Goal: Task Accomplishment & Management: Manage account settings

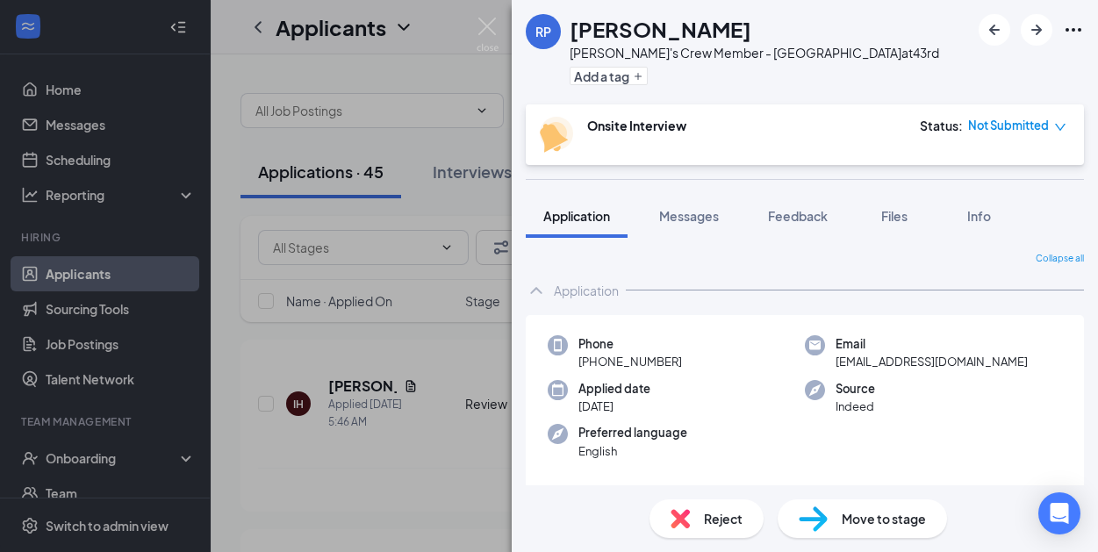
click at [132, 454] on div "RP [PERSON_NAME]'s Crew Member - 43rd Street at 43rd Add a tag Onsite Interview…" at bounding box center [549, 276] width 1098 height 552
click at [120, 454] on div "Onboarding" at bounding box center [113, 458] width 135 height 18
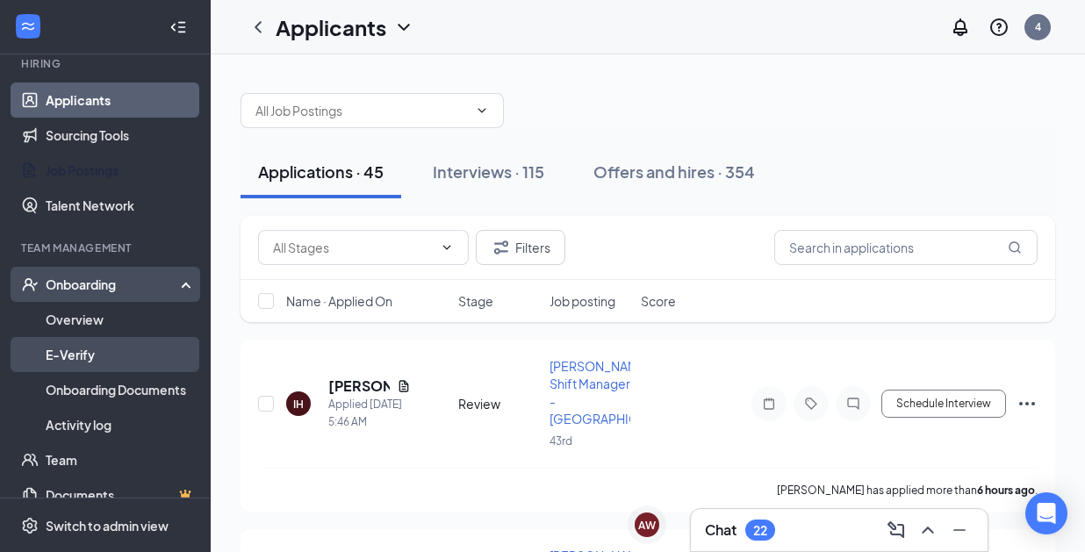
scroll to position [176, 0]
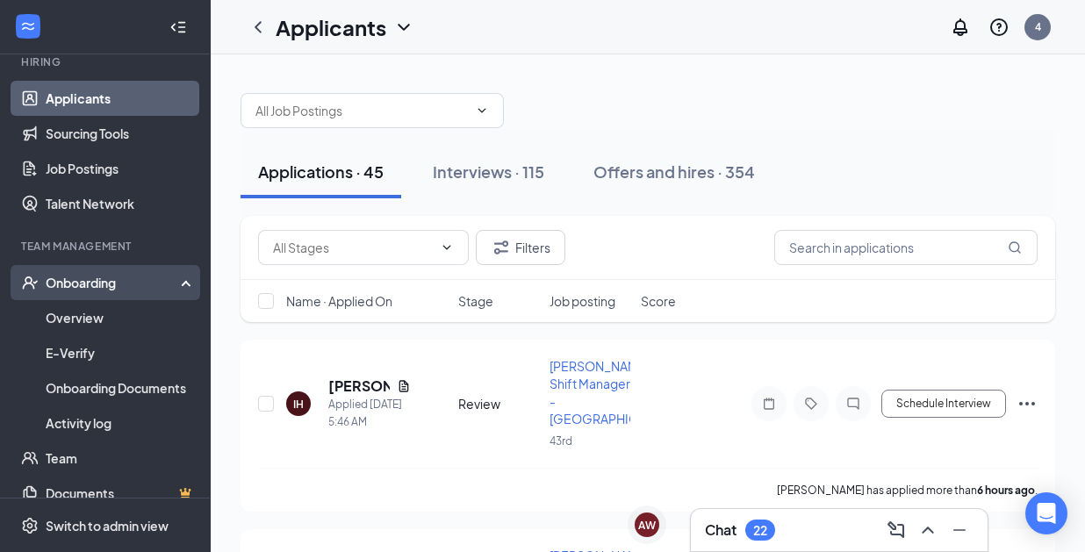
click at [110, 282] on div "Onboarding" at bounding box center [113, 283] width 135 height 18
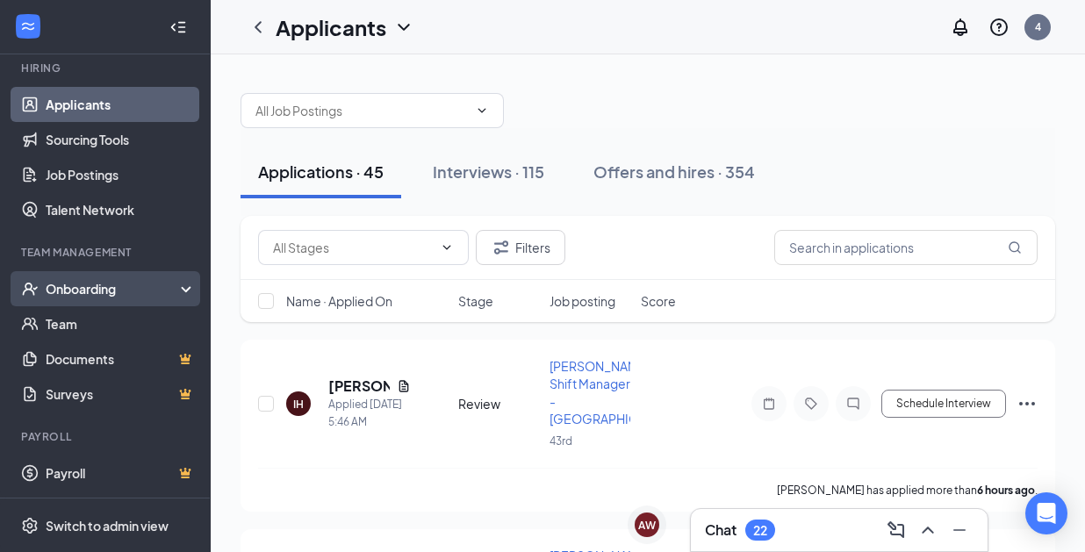
scroll to position [169, 0]
click at [165, 289] on div "Onboarding" at bounding box center [113, 289] width 135 height 18
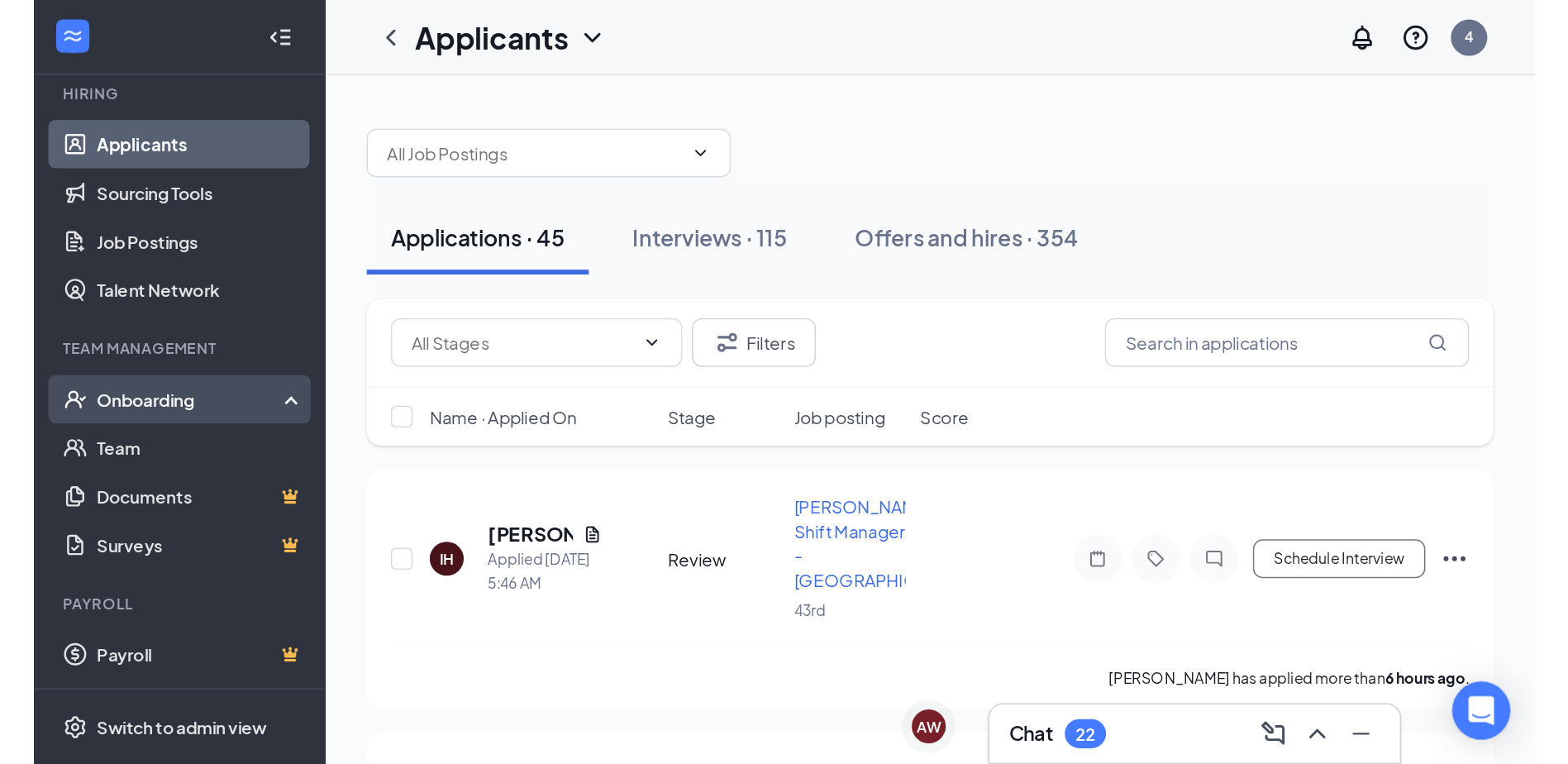
scroll to position [166, 0]
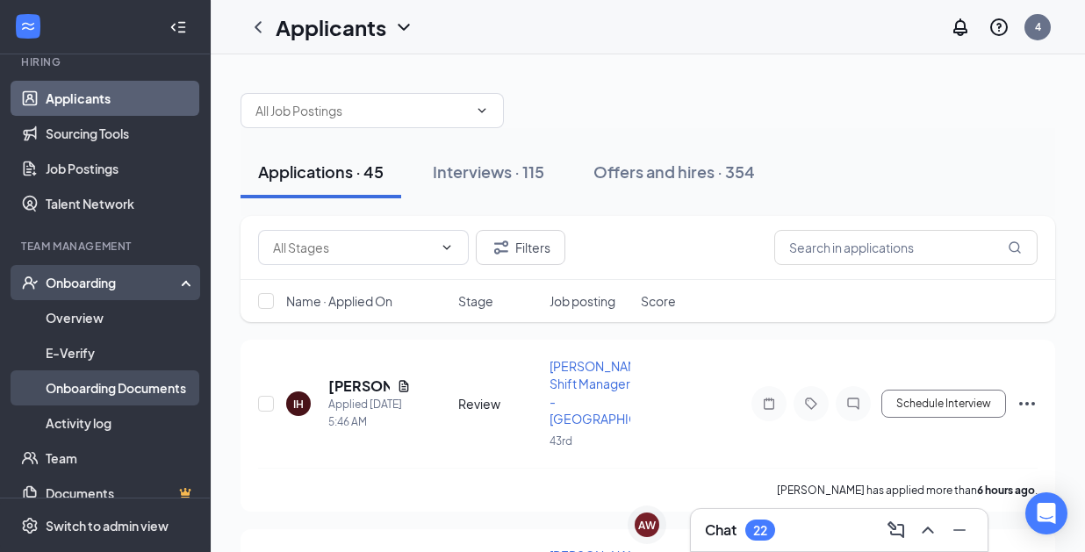
click at [114, 381] on link "Onboarding Documents" at bounding box center [121, 387] width 150 height 35
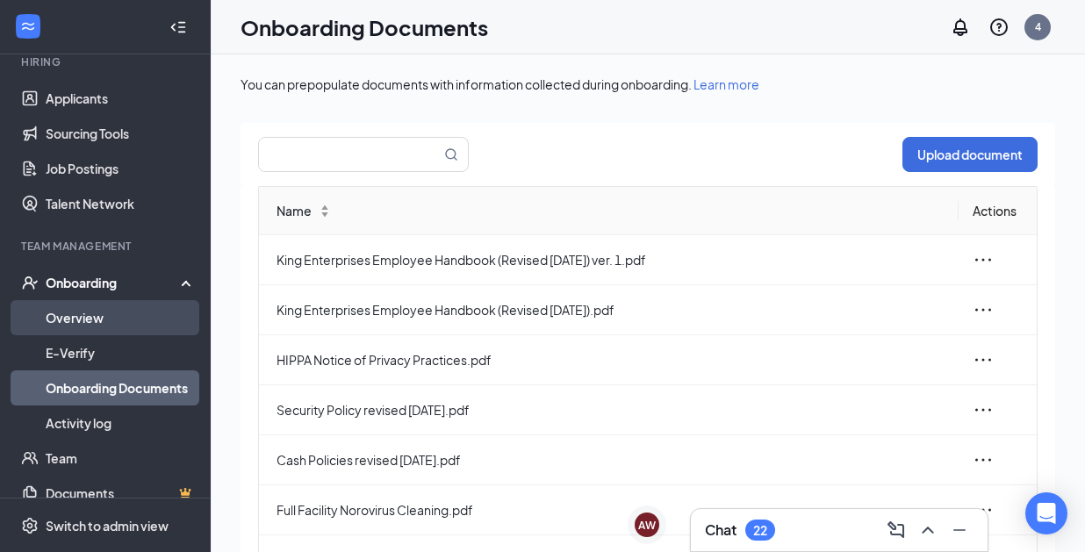
click at [92, 314] on link "Overview" at bounding box center [121, 317] width 150 height 35
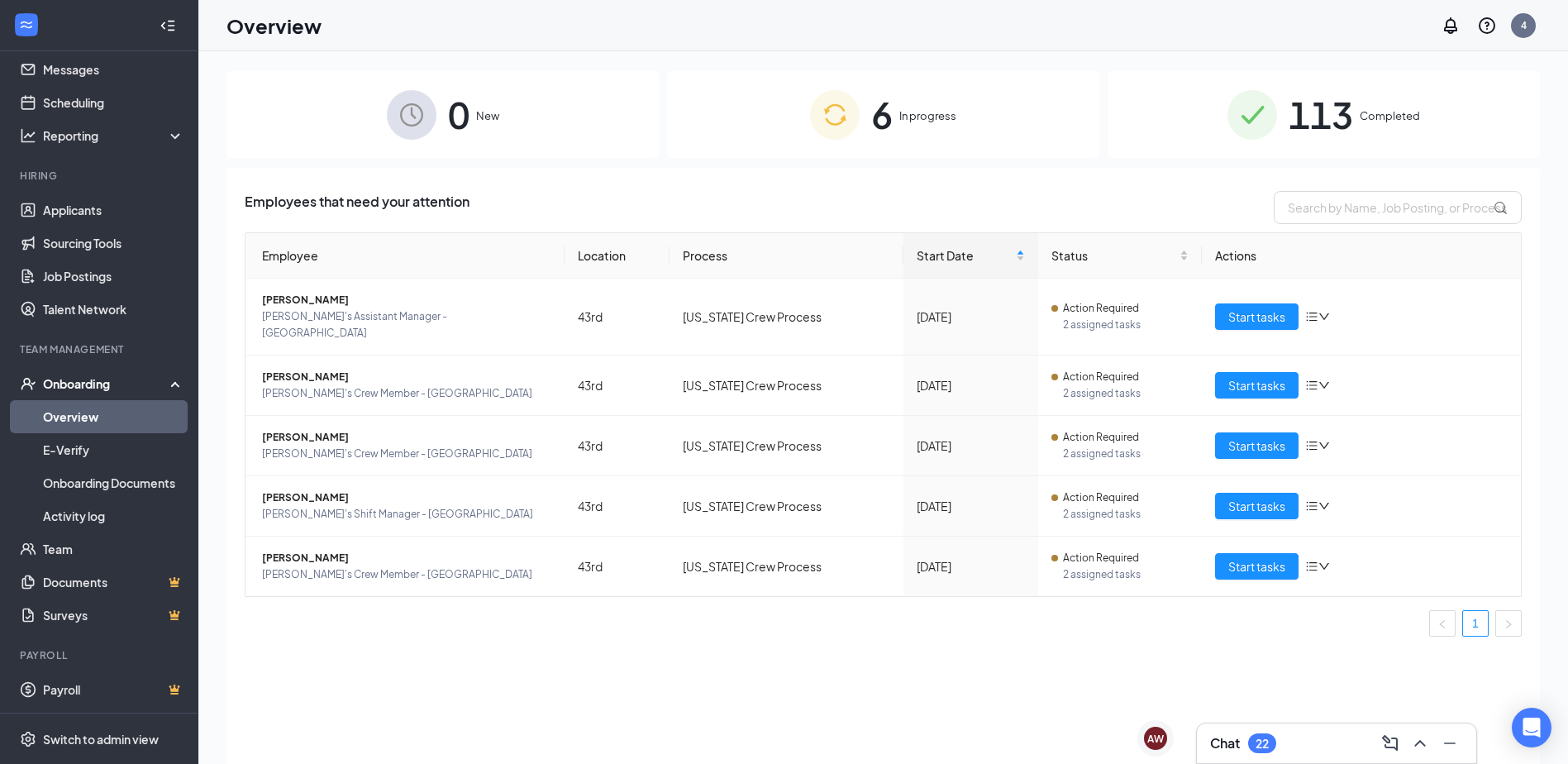
scroll to position [48, 0]
click at [320, 300] on span "[PERSON_NAME]" at bounding box center [406, 301] width 289 height 17
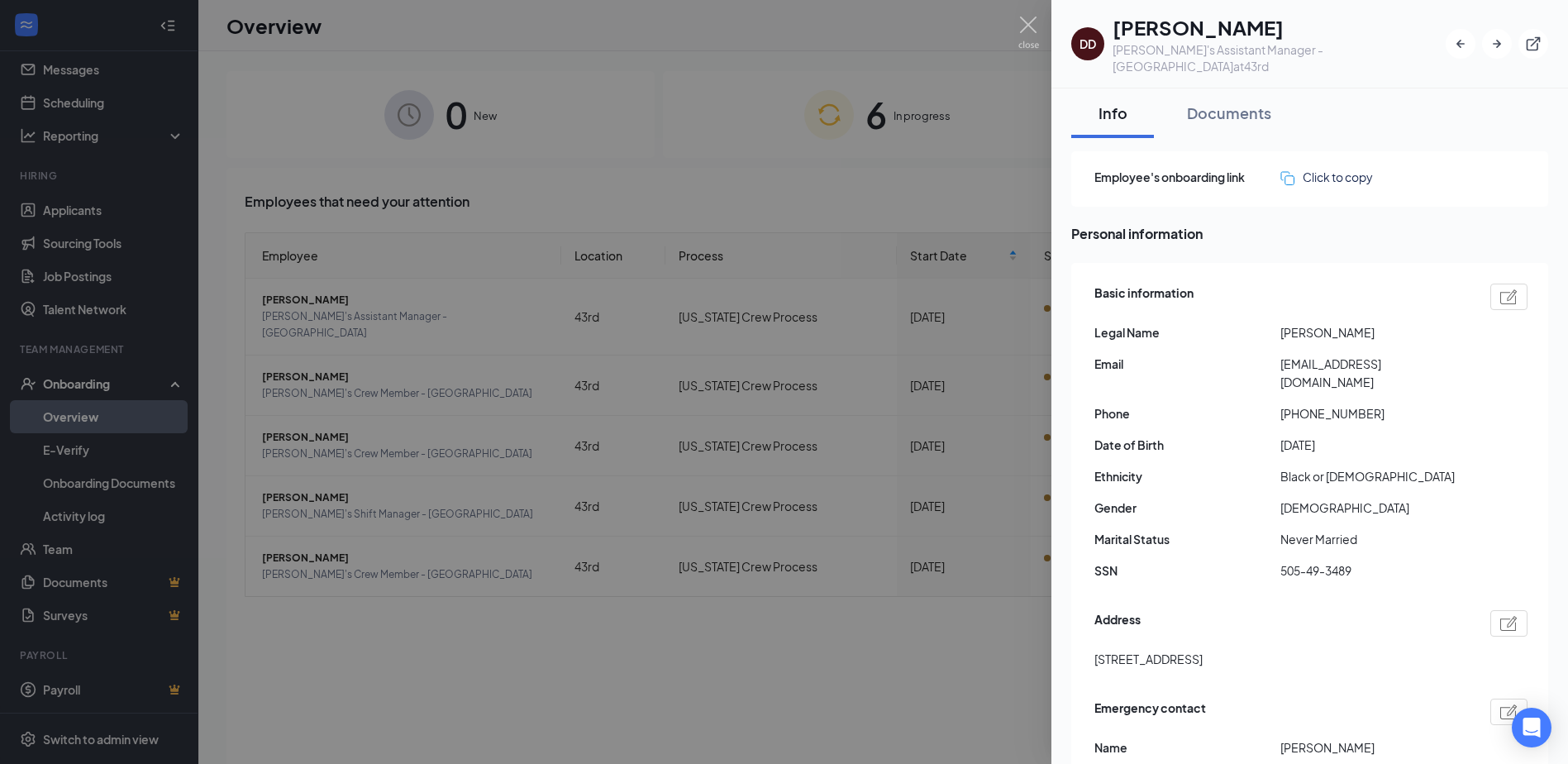
click at [991, 106] on div at bounding box center [784, 382] width 1568 height 764
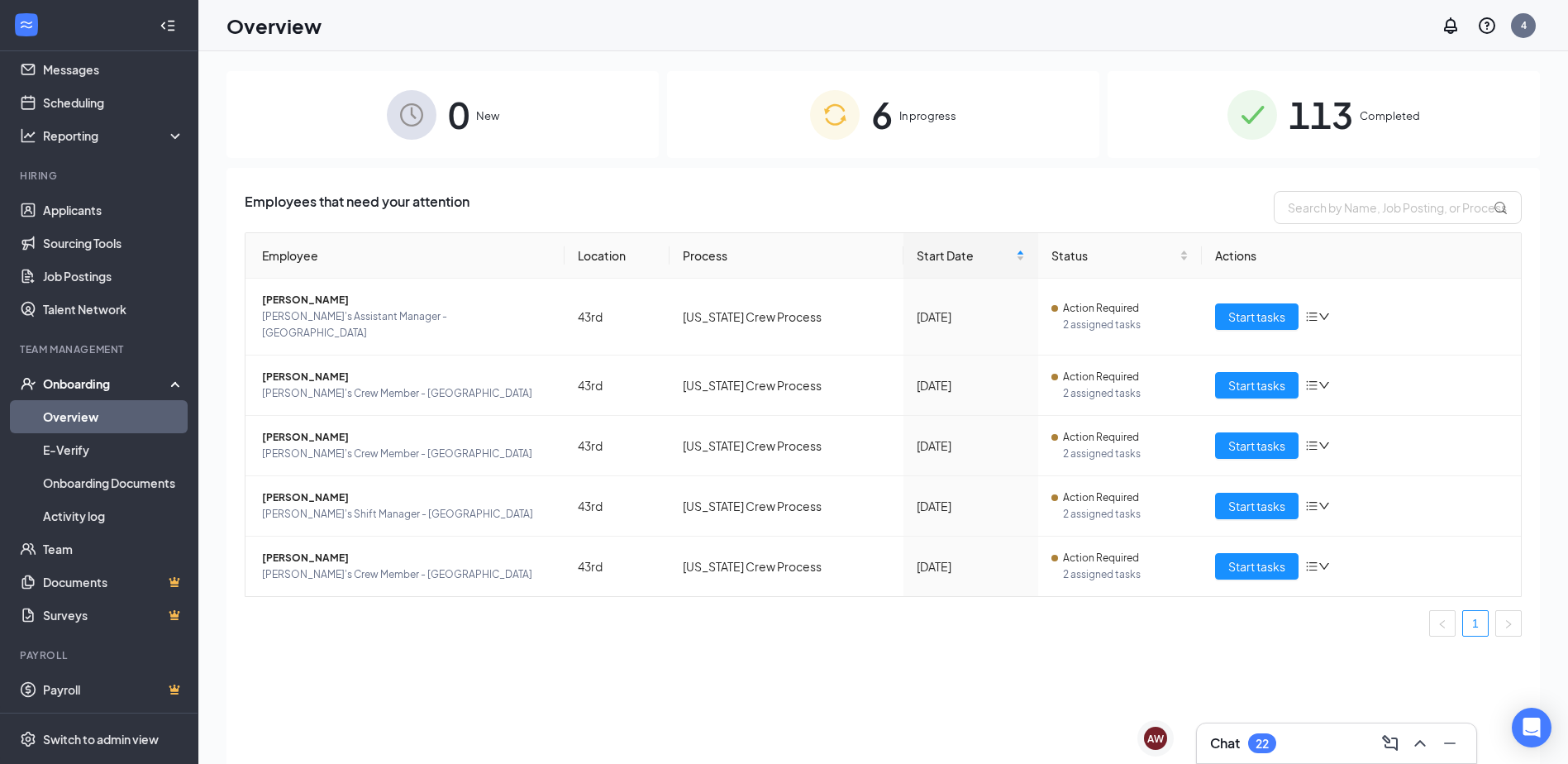
click at [981, 82] on div "6 In progress" at bounding box center [882, 114] width 432 height 87
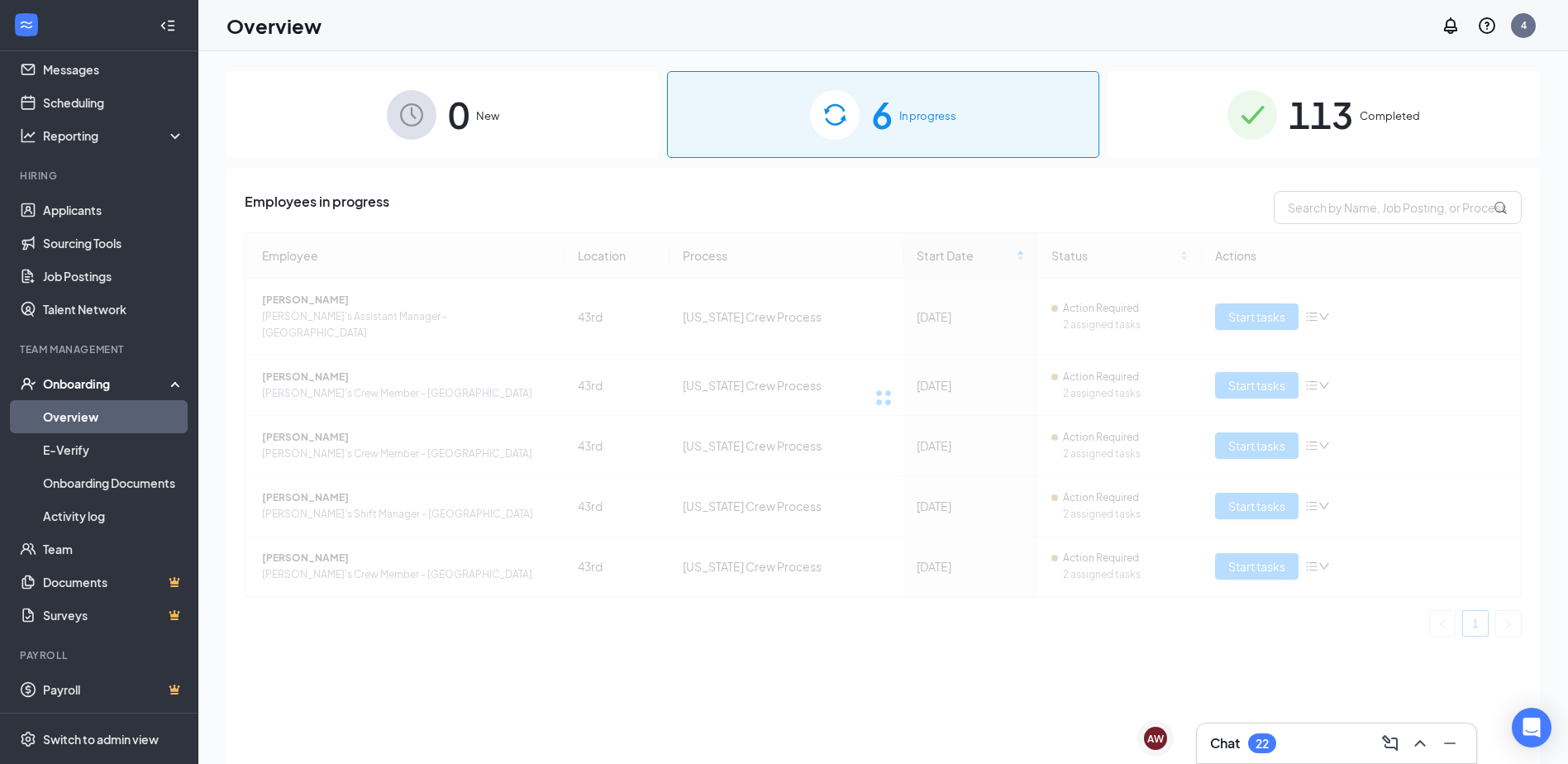
click at [299, 363] on div at bounding box center [883, 398] width 1277 height 331
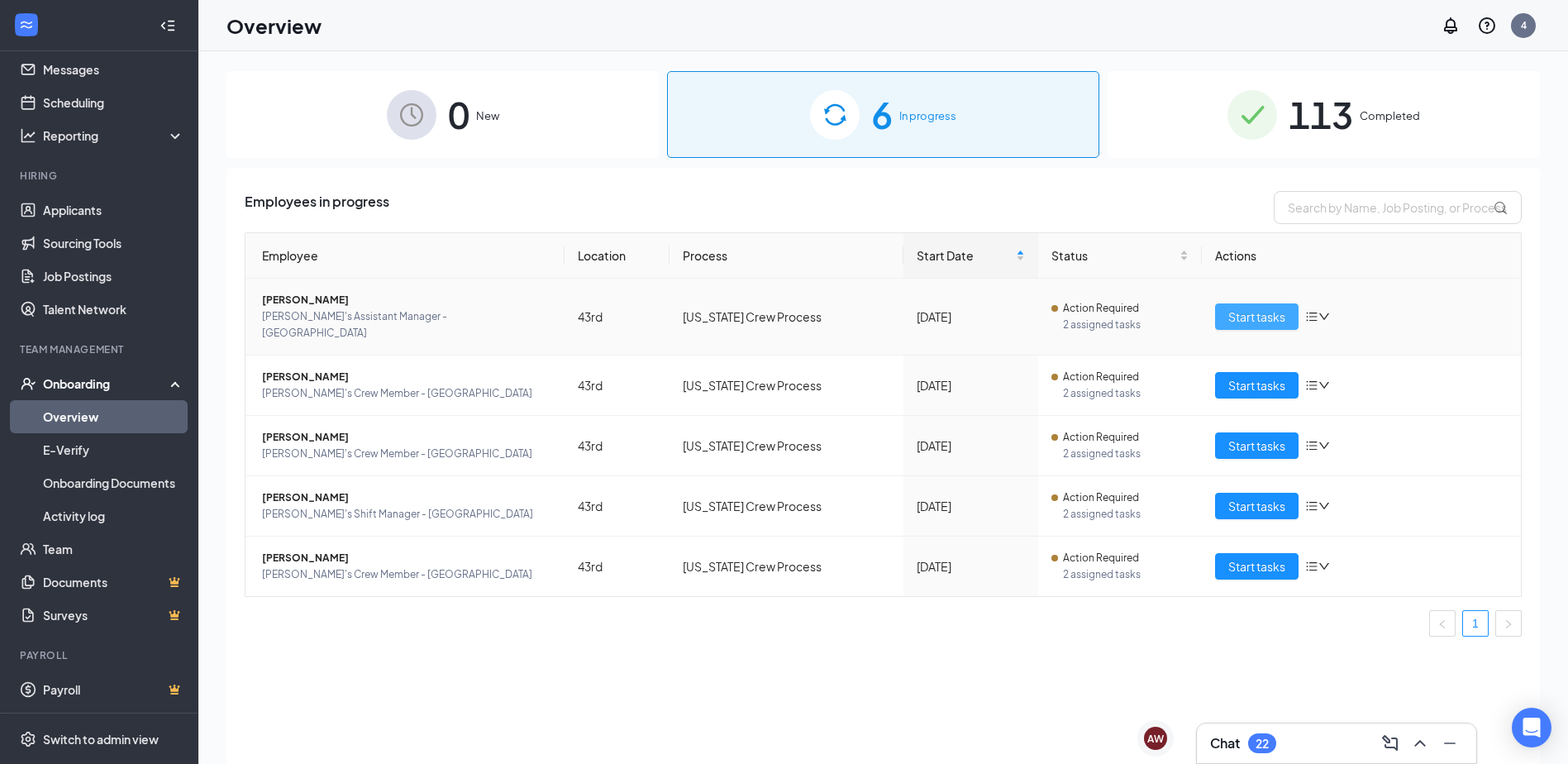
click at [1033, 308] on span "Start tasks" at bounding box center [1257, 317] width 57 height 18
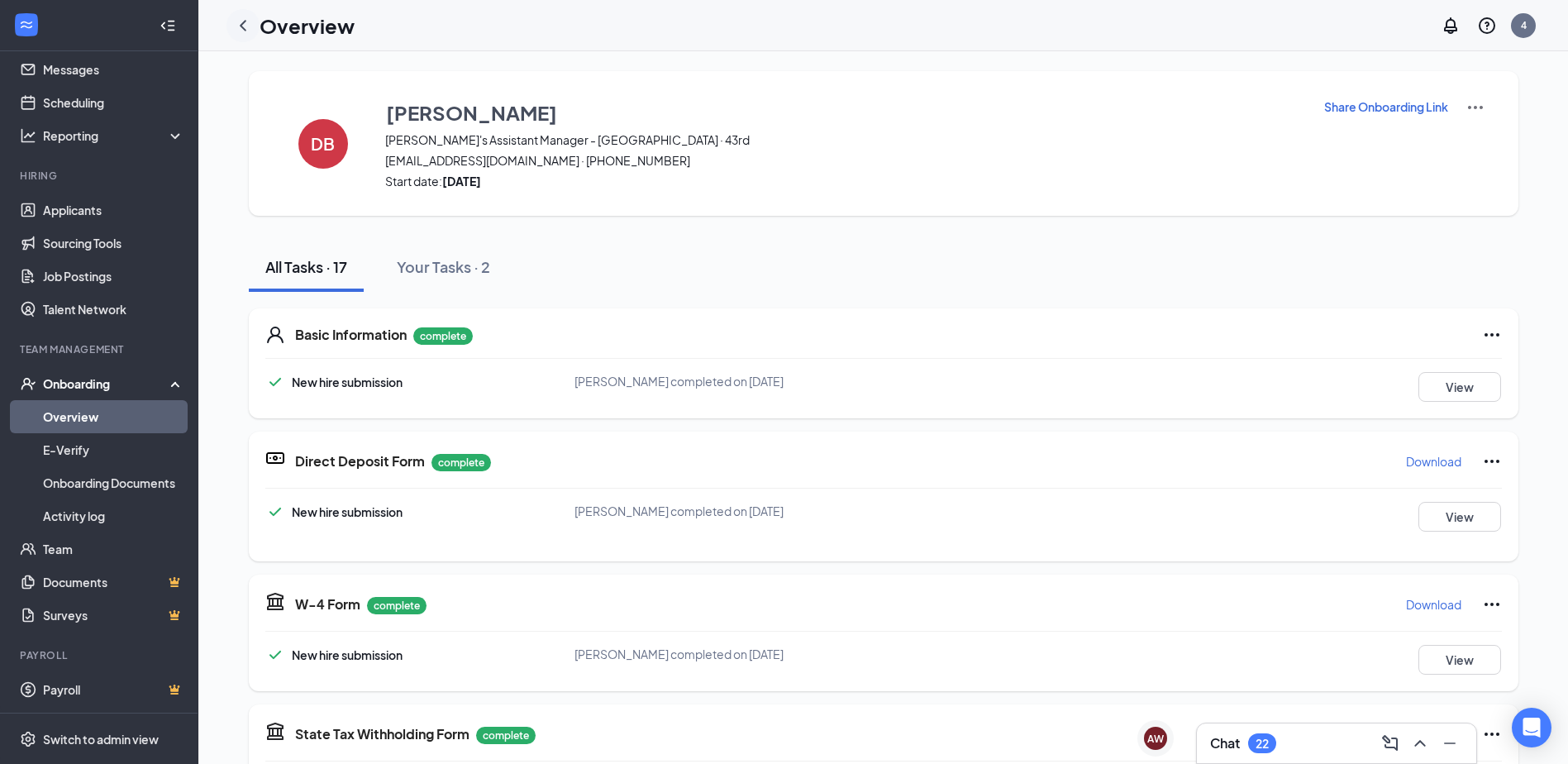
click at [241, 27] on icon "ChevronLeft" at bounding box center [243, 25] width 20 height 20
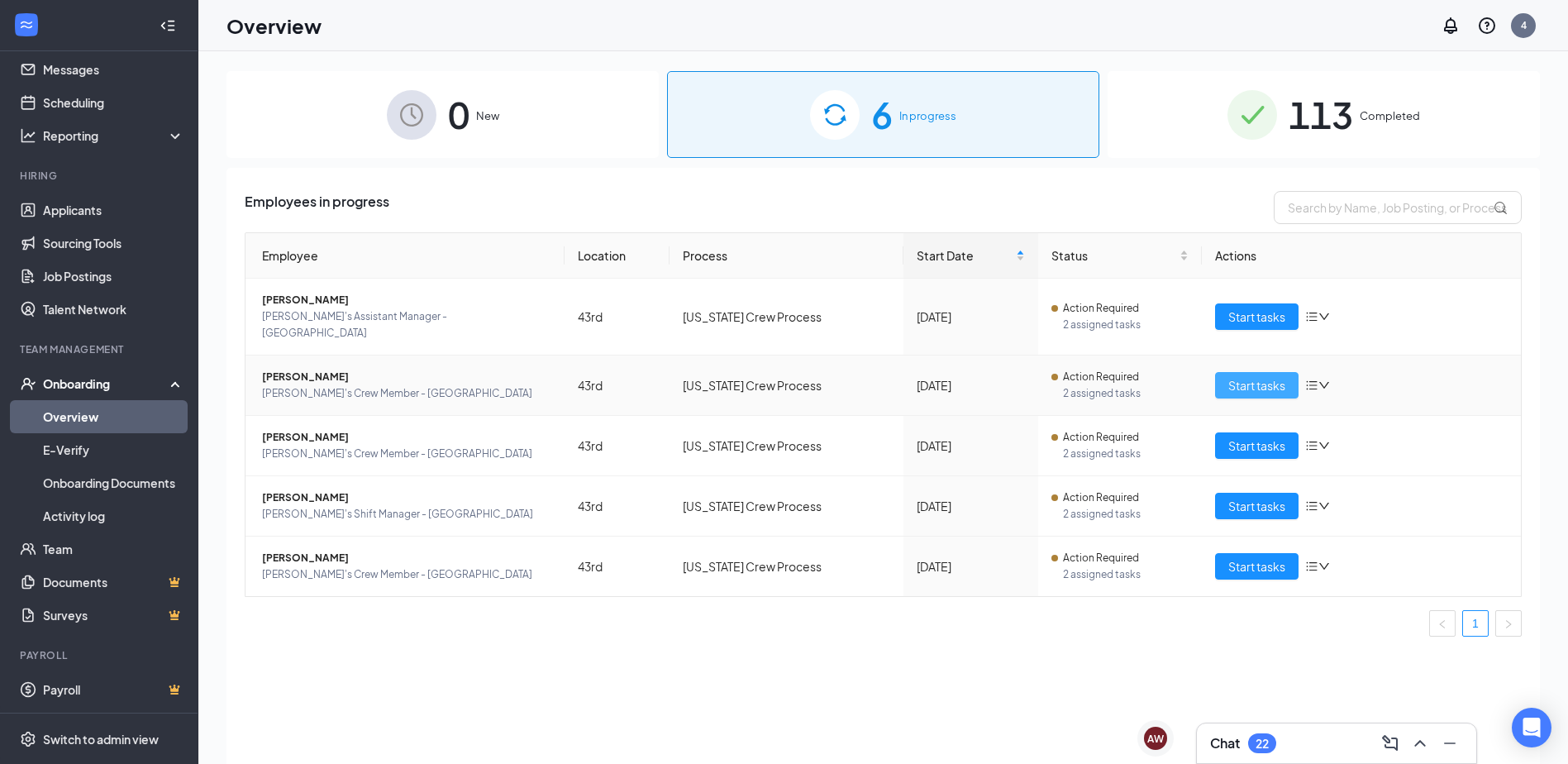
click at [1033, 376] on span "Start tasks" at bounding box center [1257, 384] width 57 height 18
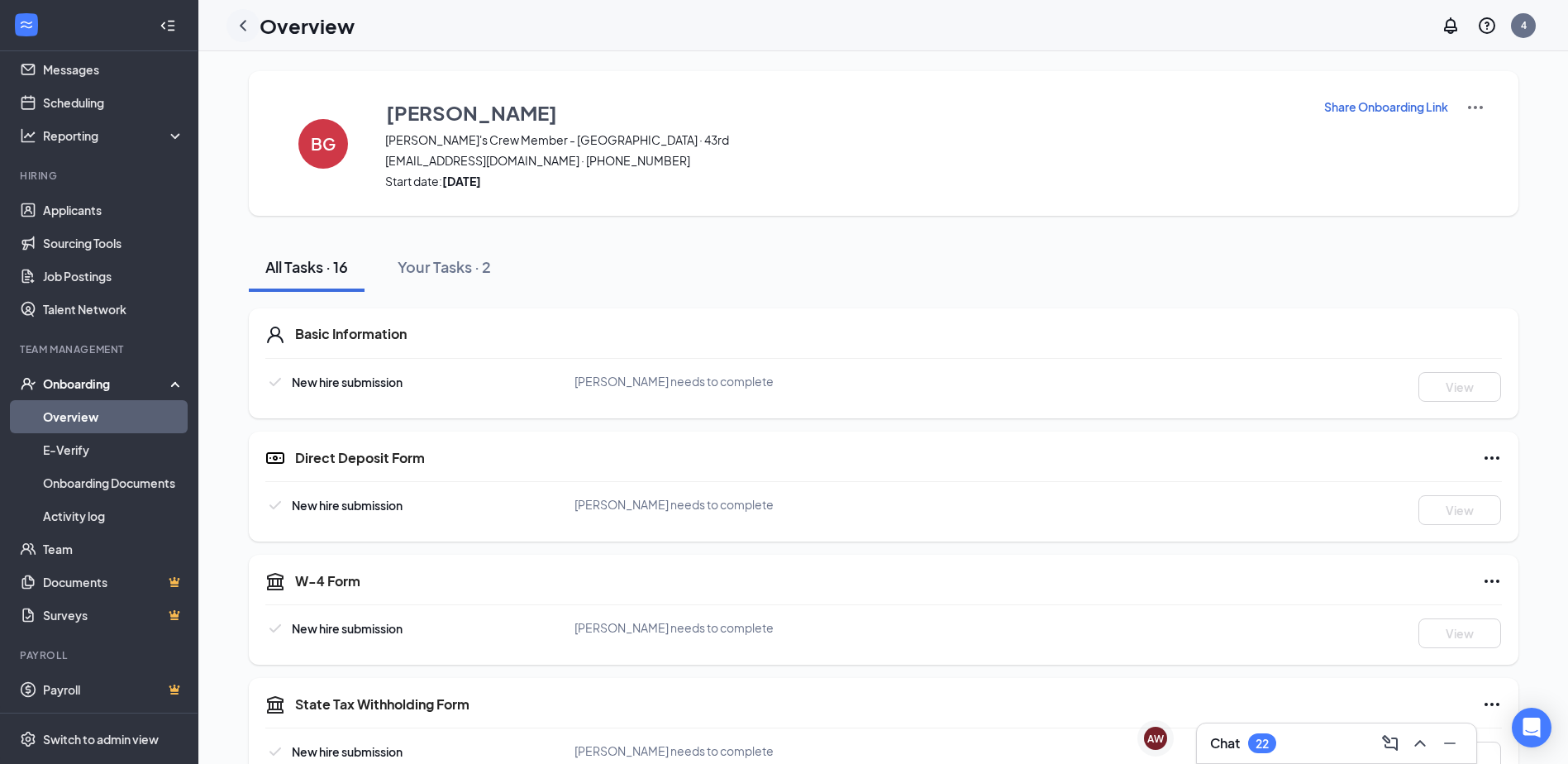
click at [244, 22] on icon "ChevronLeft" at bounding box center [243, 24] width 7 height 10
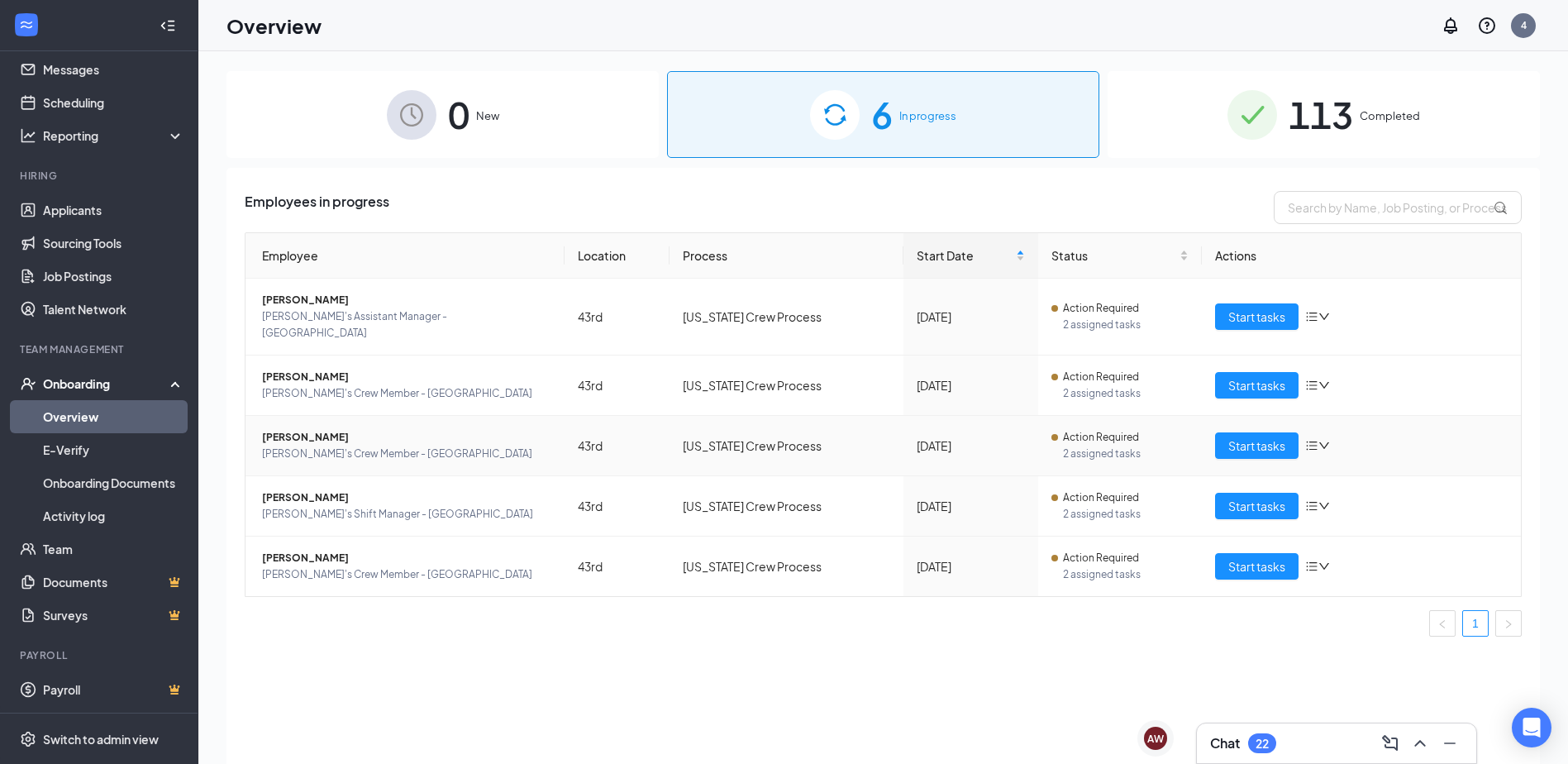
click at [284, 430] on span "[PERSON_NAME]" at bounding box center [406, 438] width 289 height 17
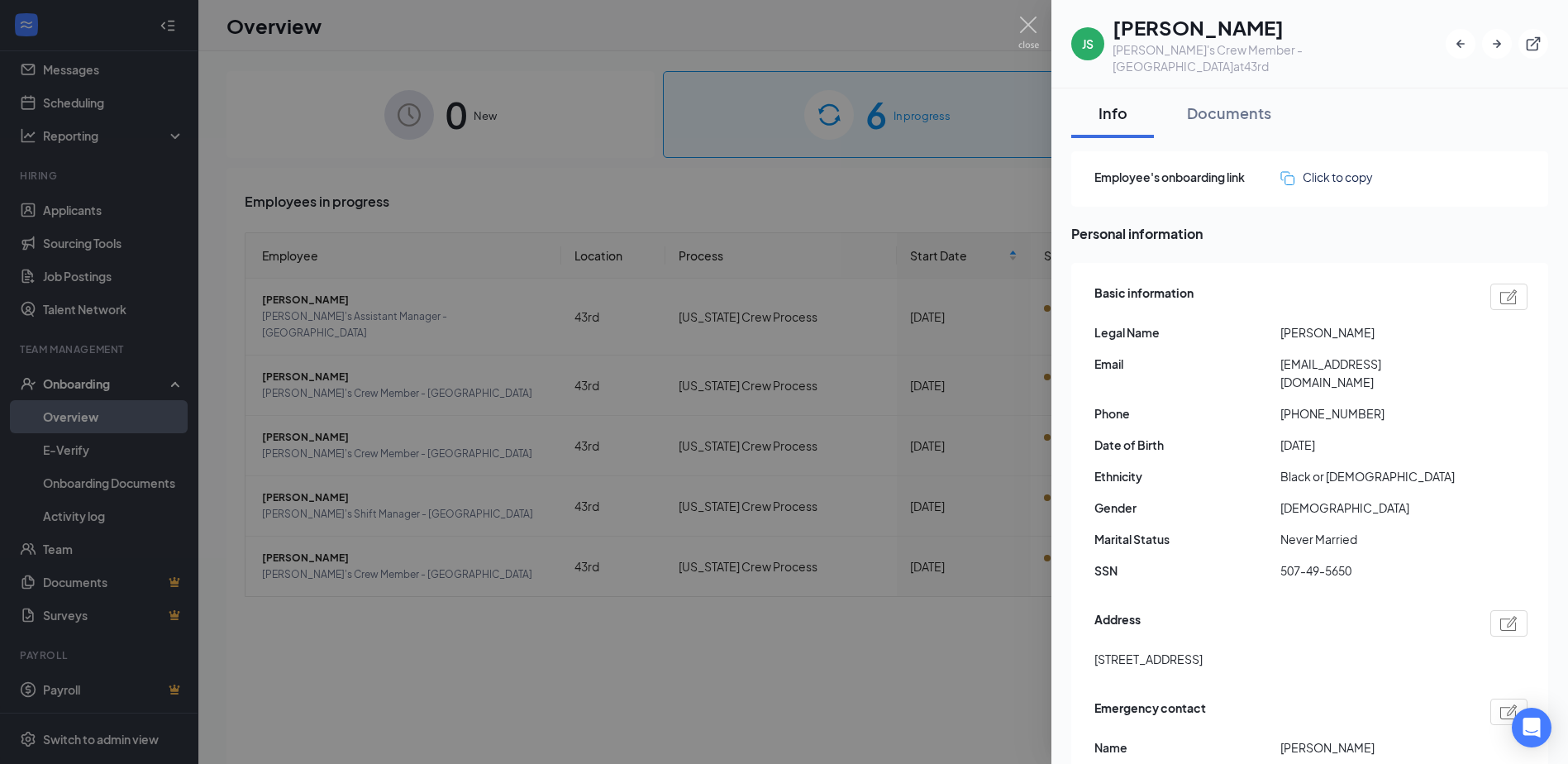
click at [1011, 161] on div at bounding box center [784, 382] width 1568 height 764
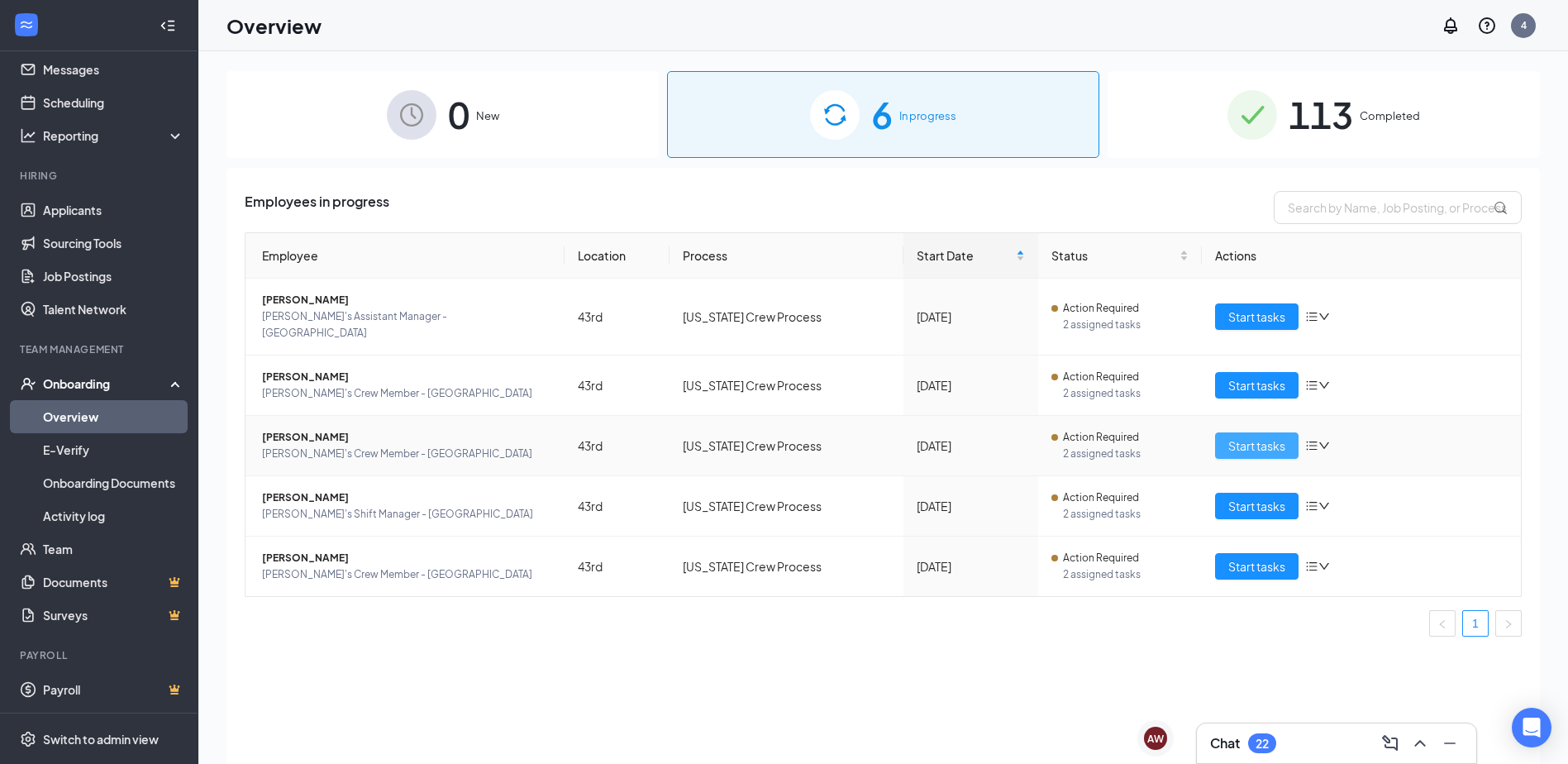
click at [1033, 437] on span "Start tasks" at bounding box center [1257, 446] width 57 height 18
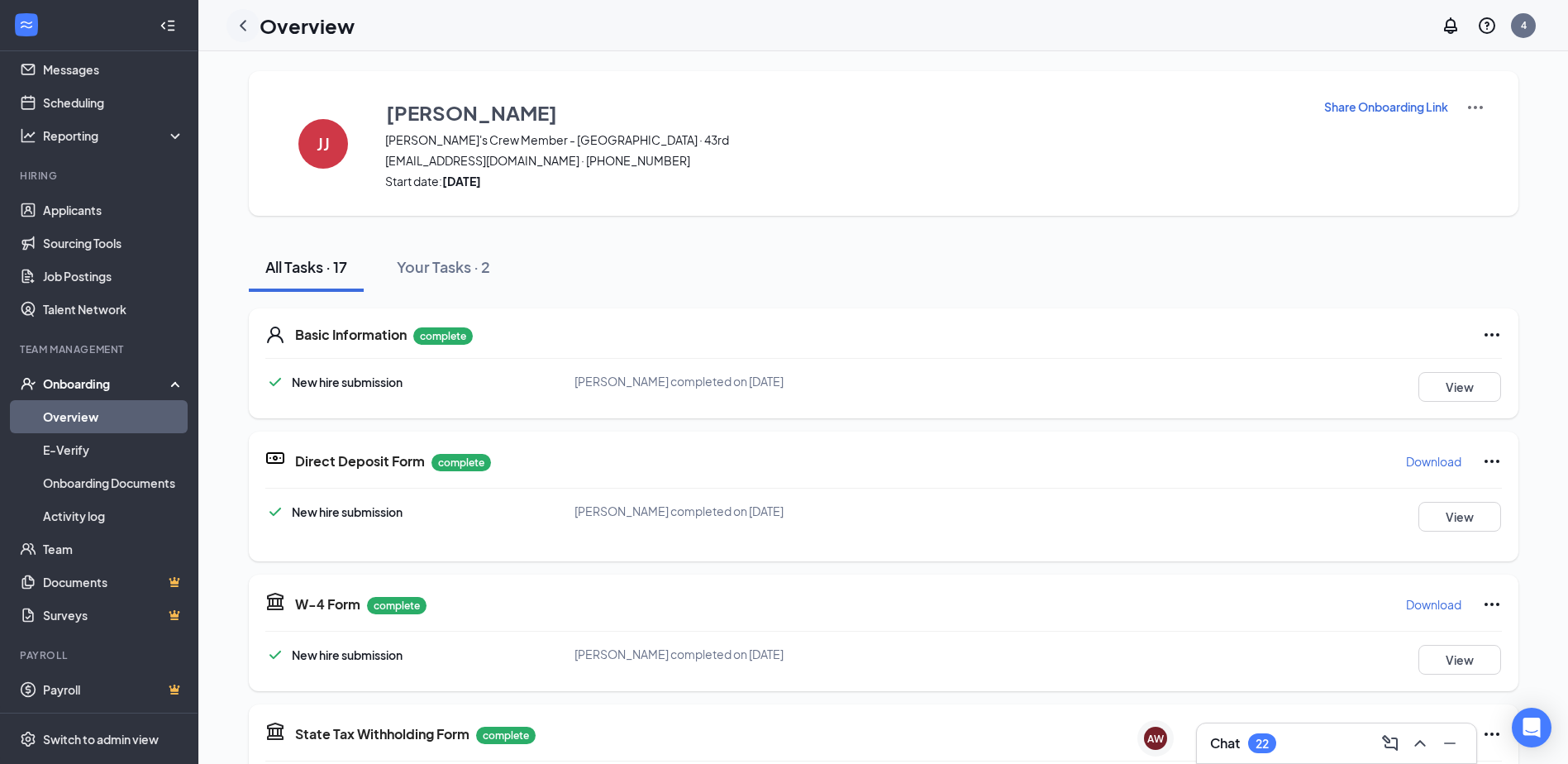
click at [243, 21] on icon "ChevronLeft" at bounding box center [243, 25] width 20 height 20
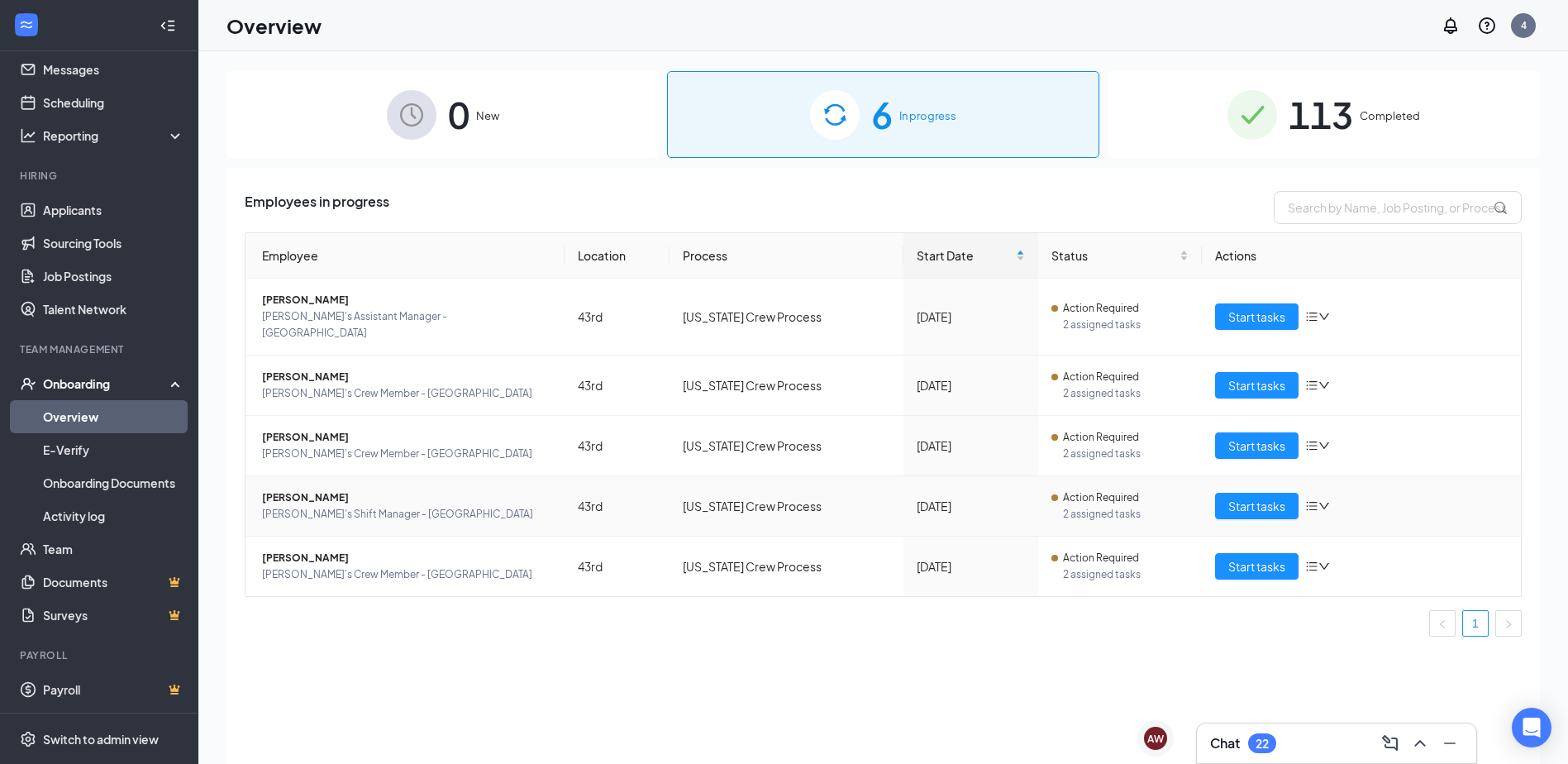
click at [313, 490] on span "[PERSON_NAME]" at bounding box center [406, 498] width 289 height 17
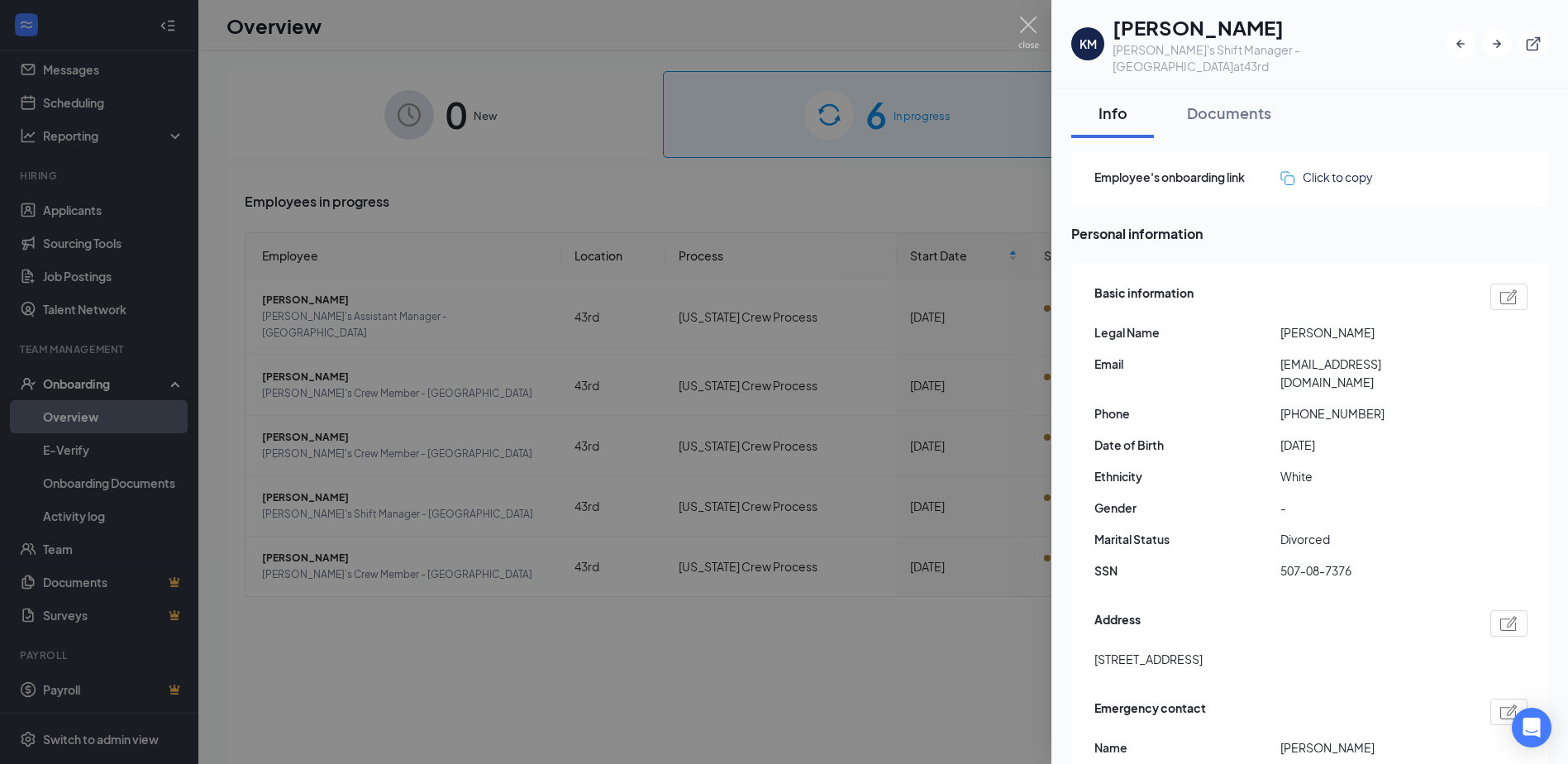
click at [970, 181] on div at bounding box center [784, 382] width 1568 height 764
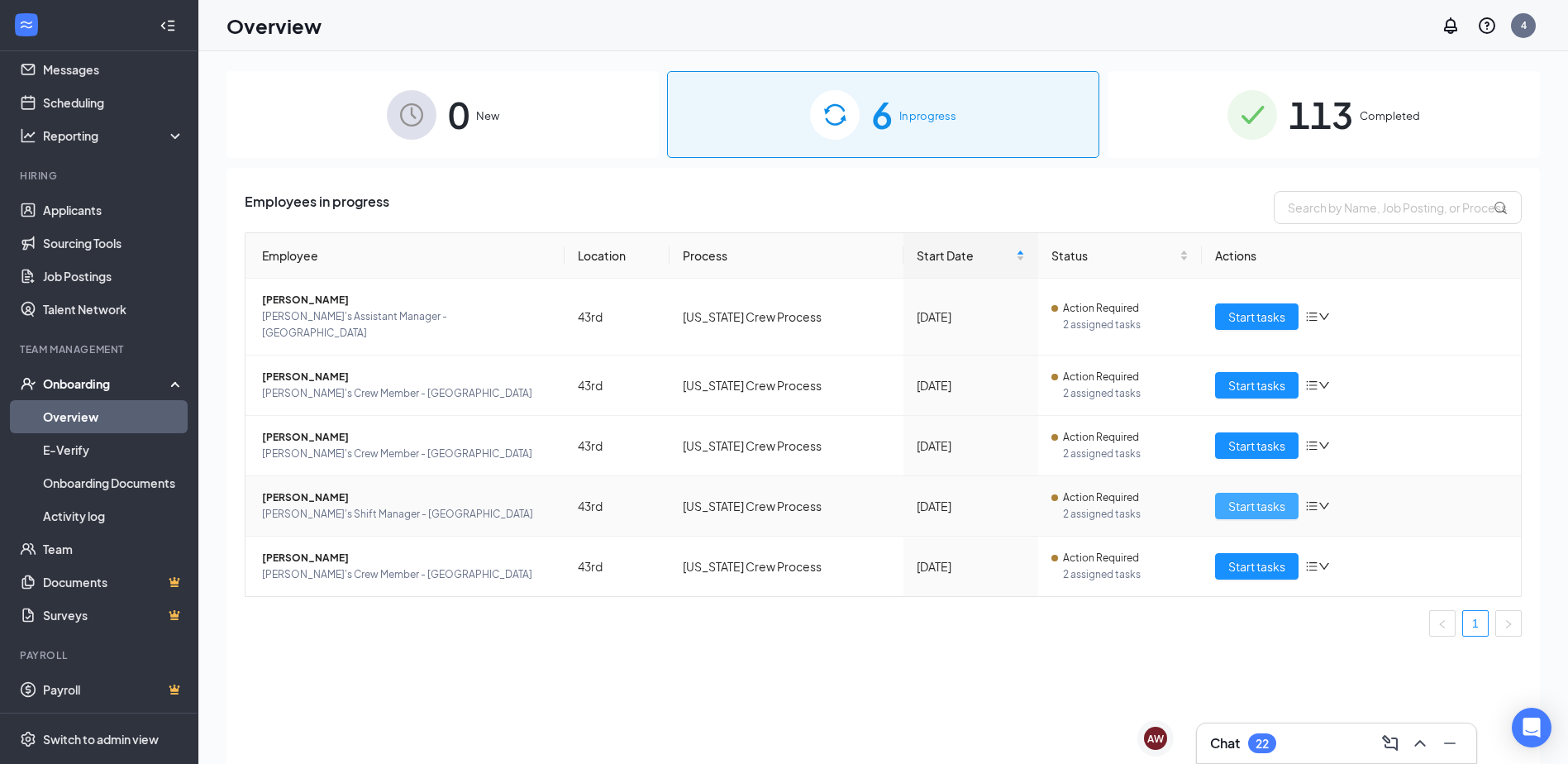
click at [1033, 497] on span "Start tasks" at bounding box center [1257, 506] width 57 height 18
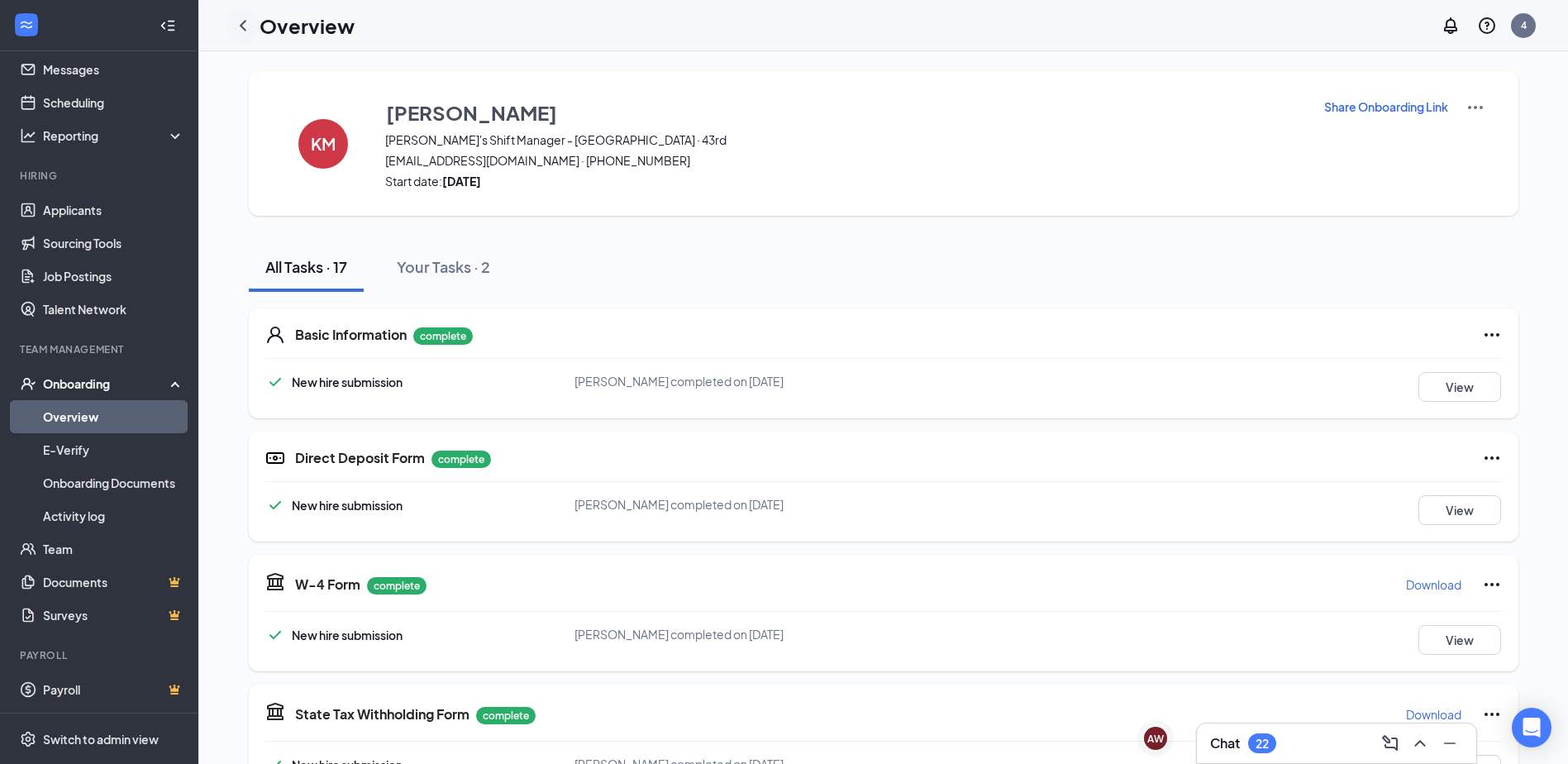
click at [240, 23] on icon "ChevronLeft" at bounding box center [243, 25] width 20 height 20
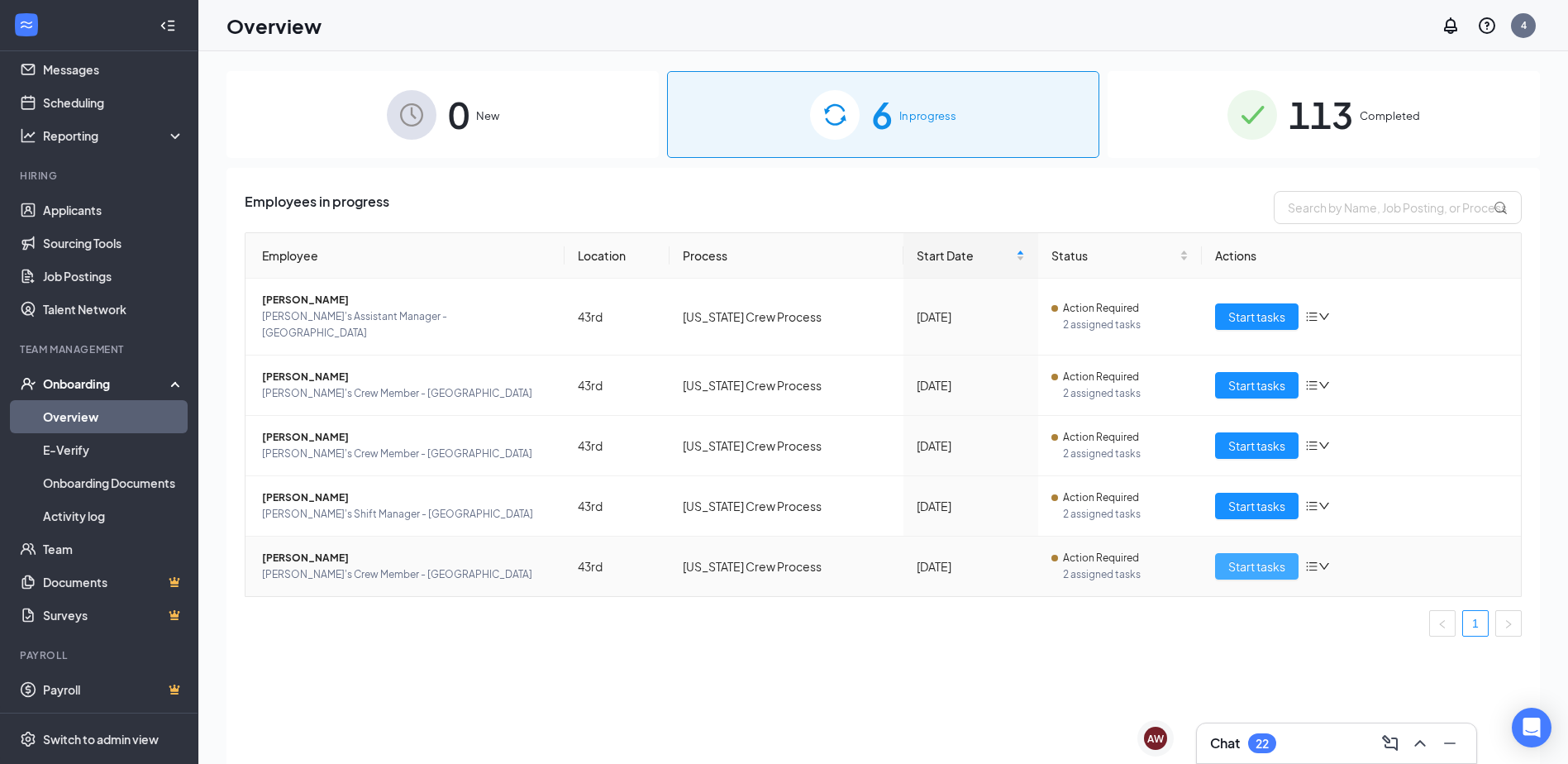
click at [1033, 519] on span "Start tasks" at bounding box center [1257, 566] width 57 height 18
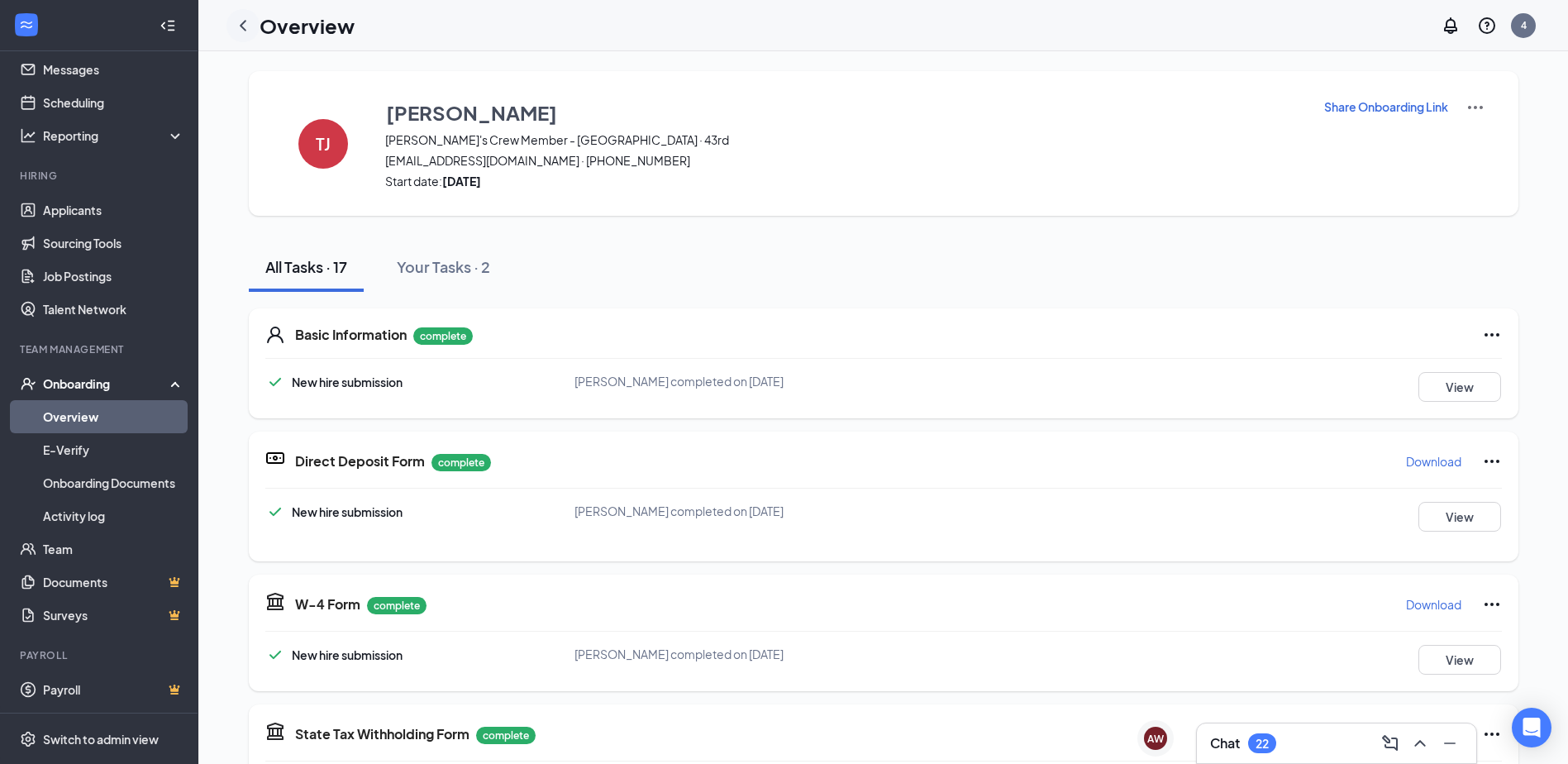
click at [244, 27] on icon "ChevronLeft" at bounding box center [243, 24] width 7 height 10
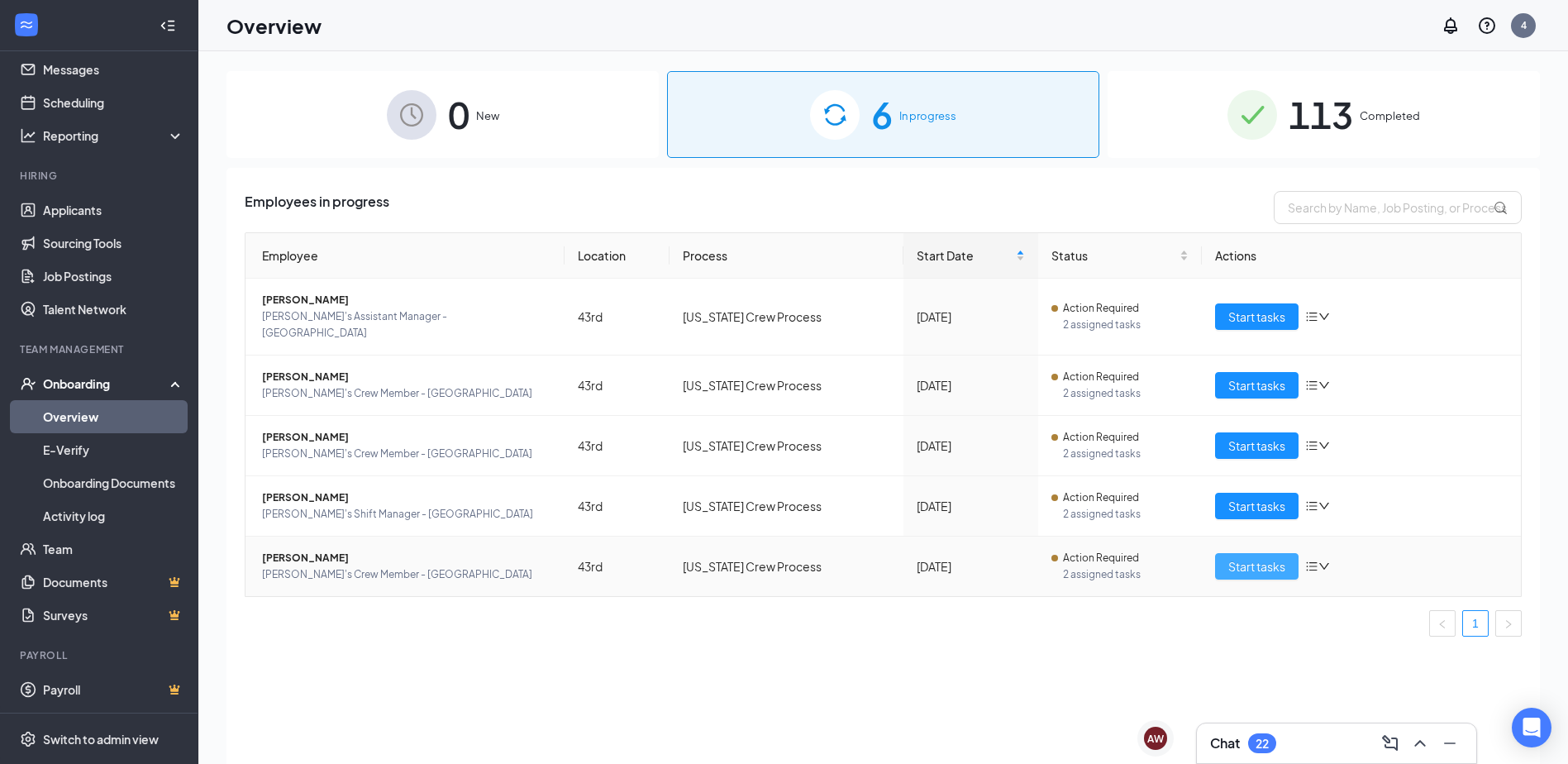
click at [1033, 519] on span "Start tasks" at bounding box center [1257, 566] width 57 height 18
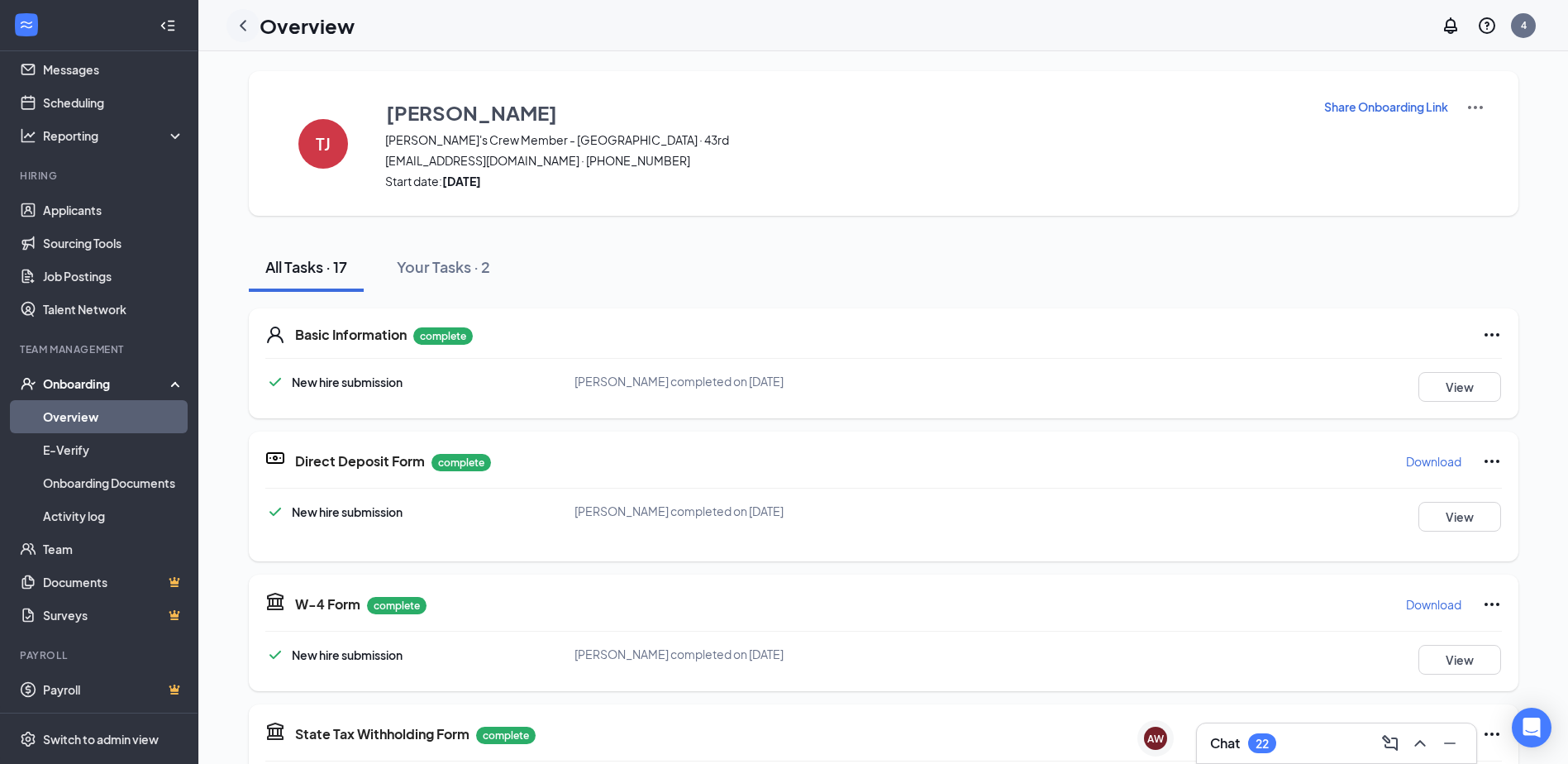
click at [242, 24] on icon "ChevronLeft" at bounding box center [243, 24] width 7 height 10
